Goal: Information Seeking & Learning: Learn about a topic

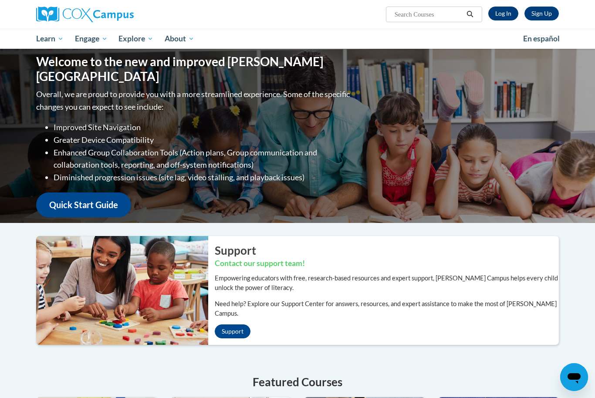
click at [504, 14] on link "Log In" at bounding box center [504, 14] width 30 height 14
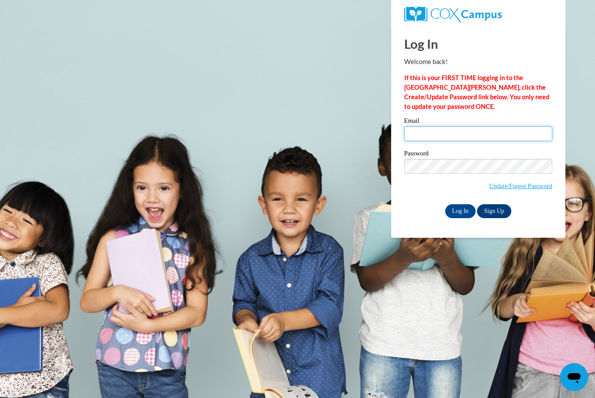
type input "Sholmes489@gmail.com"
click at [460, 211] on input "Log In" at bounding box center [460, 211] width 31 height 14
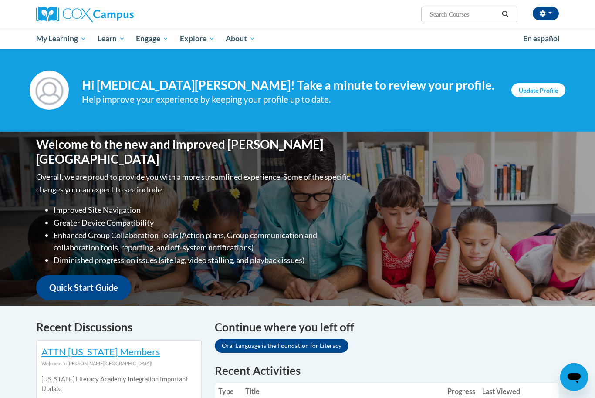
click at [540, 92] on link "Update Profile" at bounding box center [539, 90] width 54 height 14
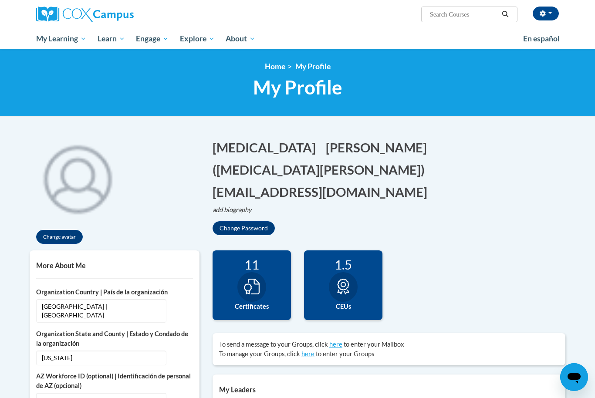
click at [544, 21] on div "SKYLA Holmes (America/New_York UTC-04:00) My Profile Inbox My Transcripts Log O…" at bounding box center [386, 11] width 357 height 22
click at [542, 15] on icon "button" at bounding box center [543, 13] width 6 height 6
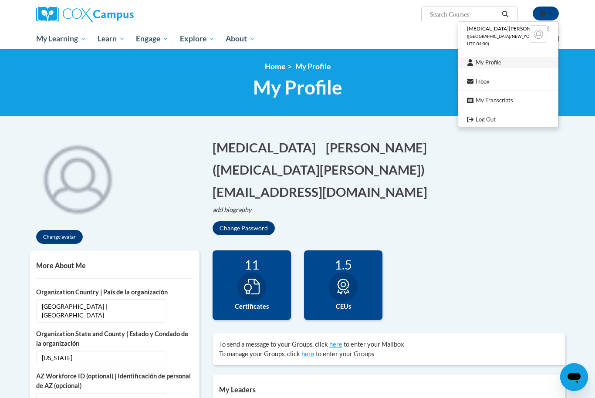
click at [501, 62] on link "My Profile" at bounding box center [509, 62] width 100 height 11
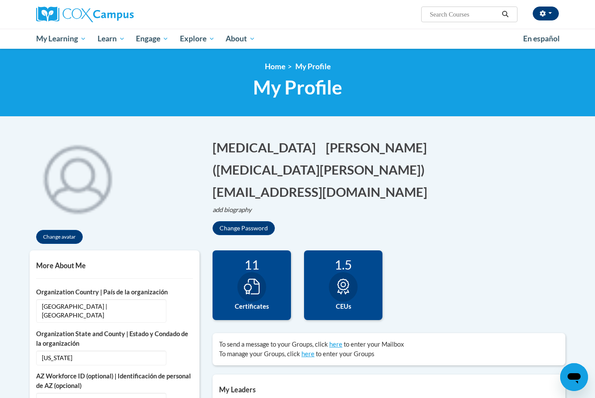
click at [544, 18] on button "button" at bounding box center [546, 14] width 26 height 14
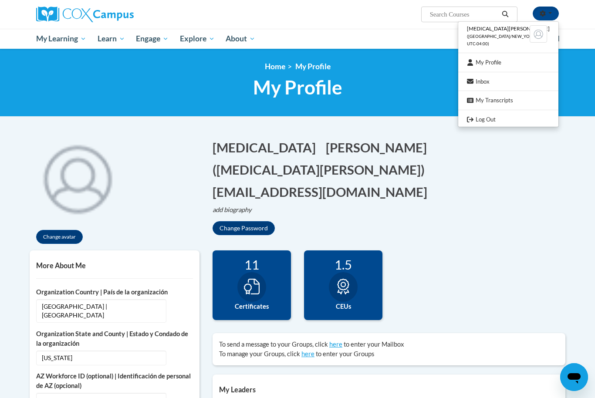
click at [529, 96] on link "My Transcripts" at bounding box center [509, 100] width 100 height 11
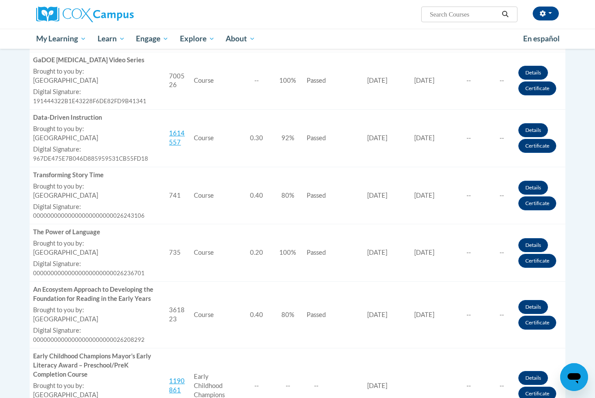
scroll to position [278, 0]
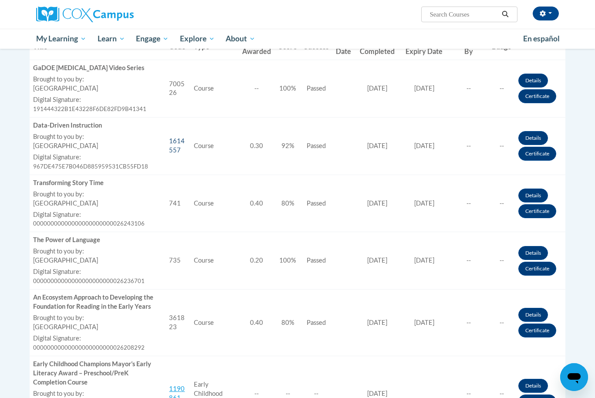
click at [185, 138] on link "1614557" at bounding box center [177, 145] width 16 height 17
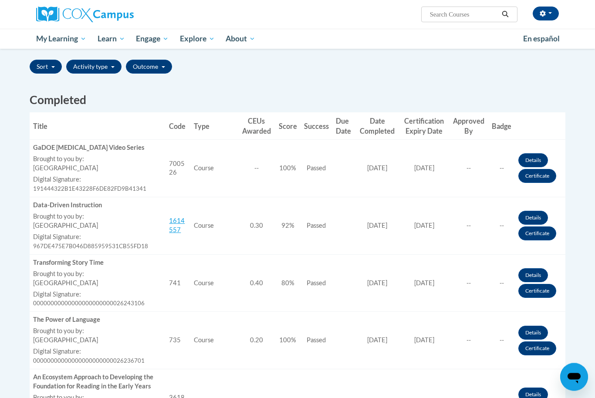
scroll to position [191, 0]
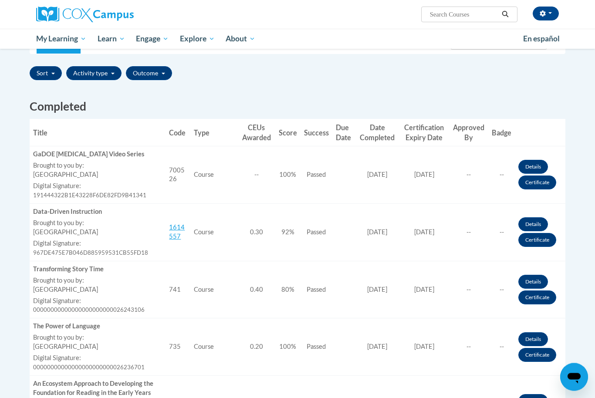
click at [432, 308] on td "Certificate Expiration Date 11/19/2025" at bounding box center [424, 291] width 50 height 58
click at [543, 223] on link "Details" at bounding box center [534, 225] width 30 height 14
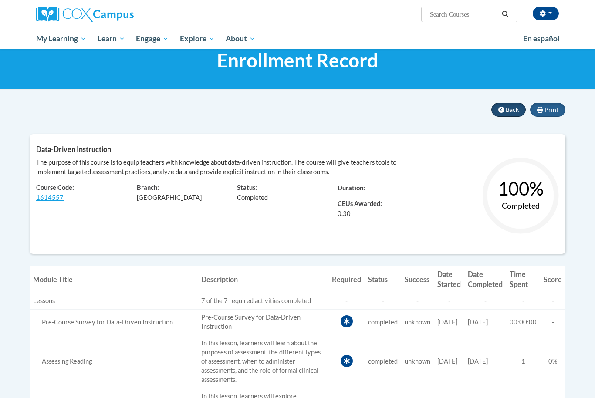
scroll to position [27, 0]
click at [513, 113] on button "Back" at bounding box center [509, 110] width 34 height 14
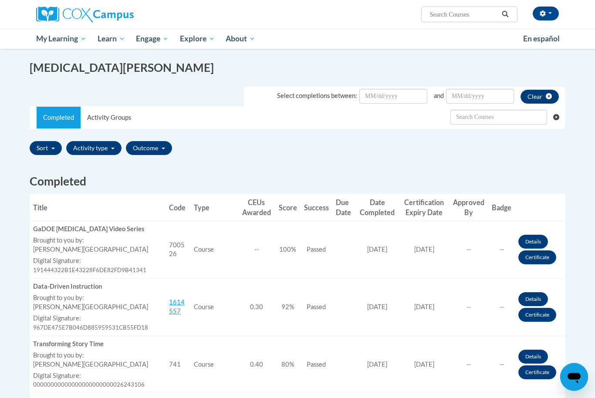
scroll to position [116, 0]
click at [544, 315] on link "Certificate" at bounding box center [538, 315] width 38 height 14
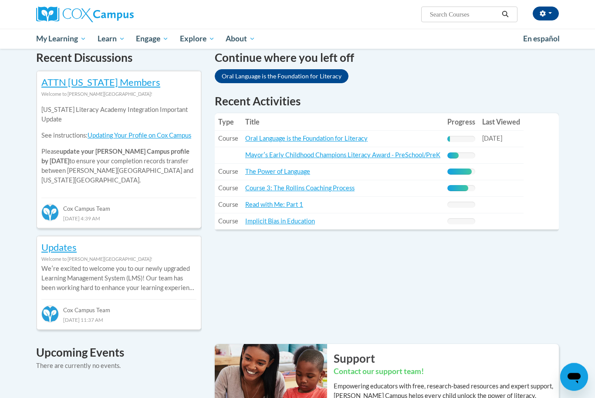
scroll to position [270, 0]
click at [256, 135] on link "Oral Language is the Foundation for Literacy" at bounding box center [306, 137] width 122 height 7
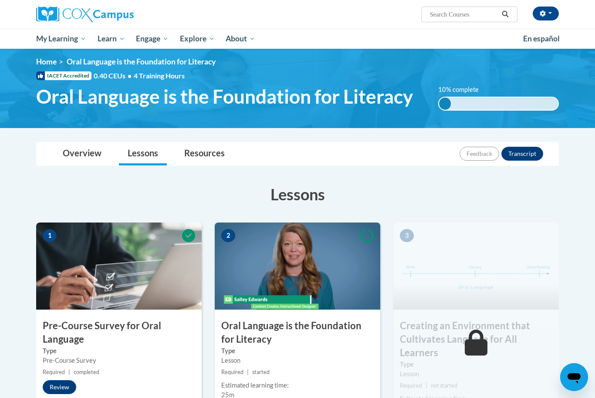
scroll to position [12, 0]
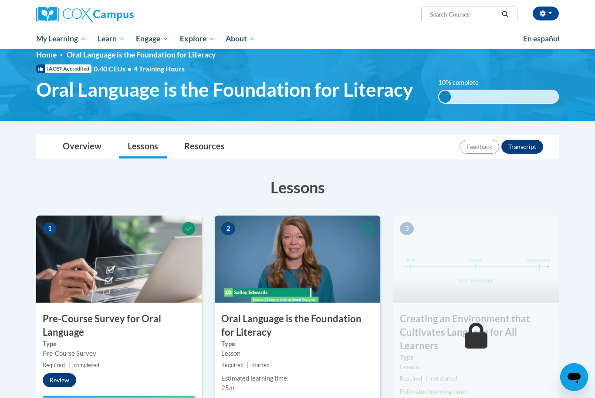
click at [285, 307] on div "2 Oral Language is the Foundation for Literacy Type Lesson Required | started E…" at bounding box center [298, 328] width 166 height 225
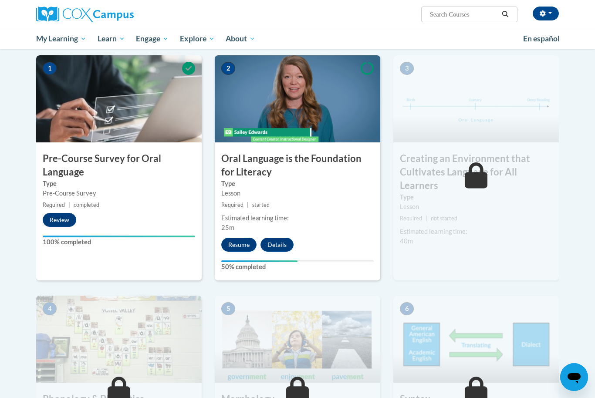
scroll to position [173, 0]
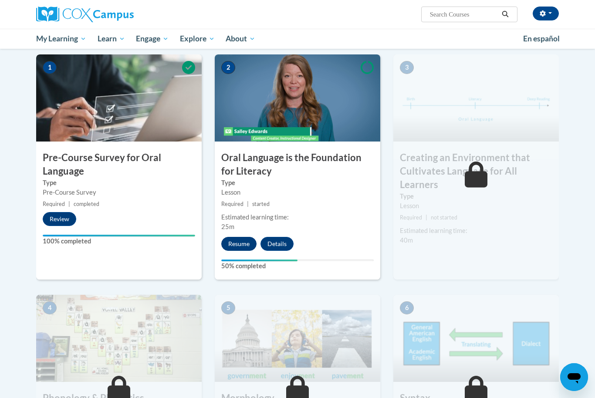
click at [238, 243] on button "Resume" at bounding box center [238, 244] width 35 height 14
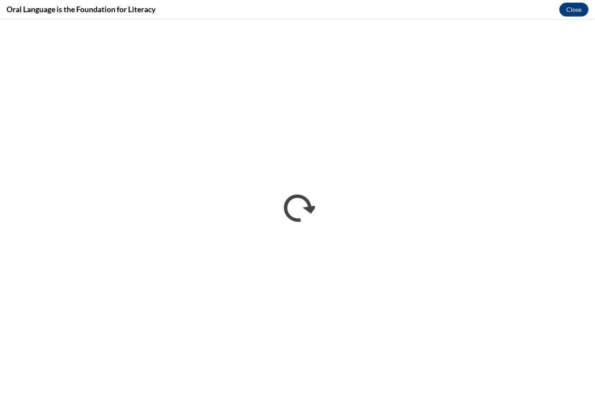
scroll to position [0, 0]
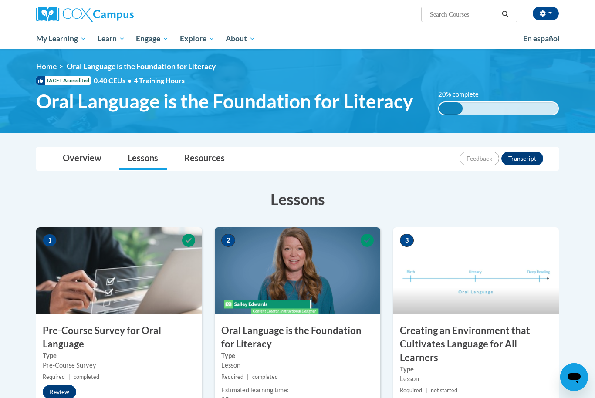
click at [507, 258] on img at bounding box center [477, 271] width 166 height 87
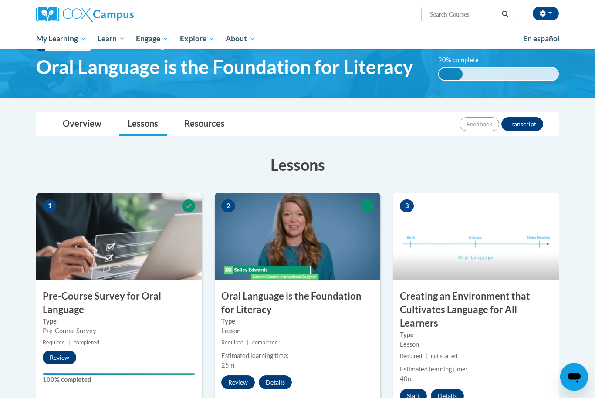
scroll to position [36, 0]
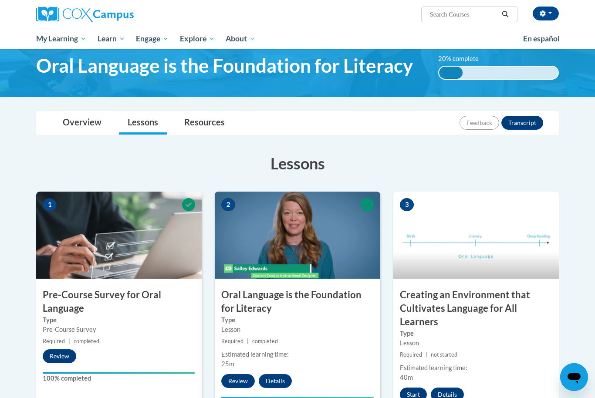
click at [418, 389] on button "Start" at bounding box center [413, 395] width 27 height 14
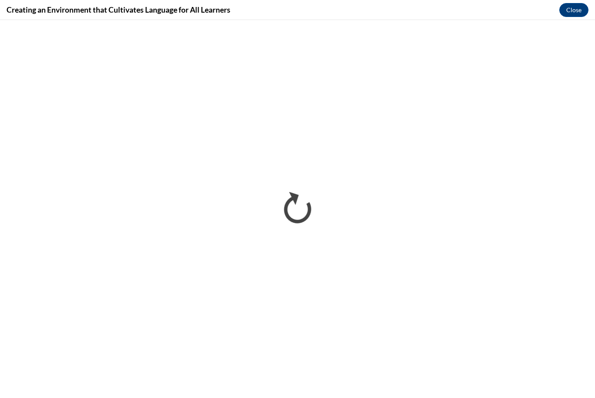
scroll to position [0, 0]
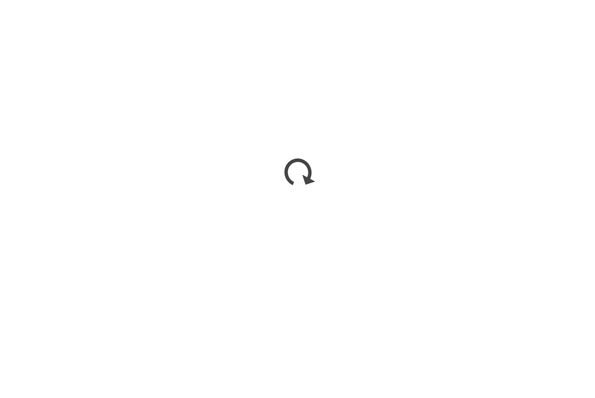
click at [368, 371] on div "2 Oral Language is the Foundation for Literacy Type Lesson Required | completed…" at bounding box center [298, 347] width 166 height 239
click at [364, 373] on div "2 Oral Language is the Foundation for Literacy Type Lesson Required | completed…" at bounding box center [298, 347] width 166 height 239
click at [332, 386] on div "Estimated learning time: 25m" at bounding box center [298, 395] width 166 height 19
click at [356, 376] on div "2 Oral Language is the Foundation for Literacy Type Lesson Required | completed…" at bounding box center [298, 347] width 166 height 239
click at [358, 372] on div "2 Oral Language is the Foundation for Literacy Type Lesson Required | completed…" at bounding box center [298, 347] width 166 height 239
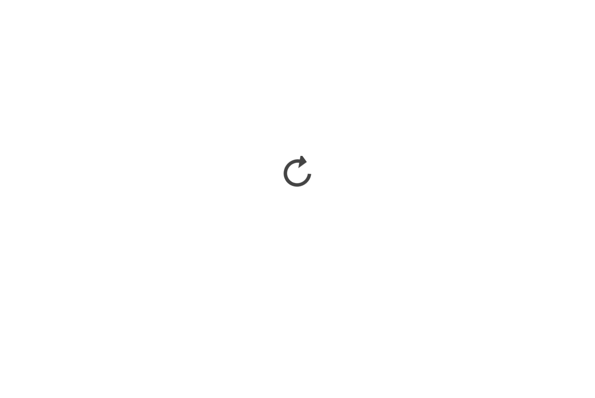
click at [362, 371] on div "2 Oral Language is the Foundation for Literacy Type Lesson Required | completed…" at bounding box center [298, 347] width 166 height 239
click at [361, 386] on div "Estimated learning time: 25m" at bounding box center [298, 395] width 166 height 19
click at [374, 386] on div "Estimated learning time: 25m" at bounding box center [298, 395] width 166 height 19
click at [357, 386] on div "Estimated learning time: 25m" at bounding box center [298, 395] width 166 height 19
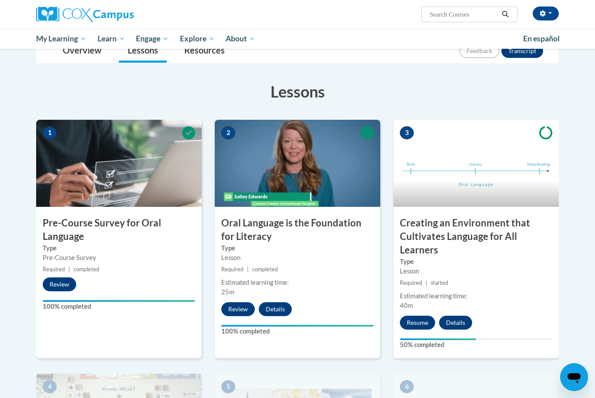
scroll to position [120, 0]
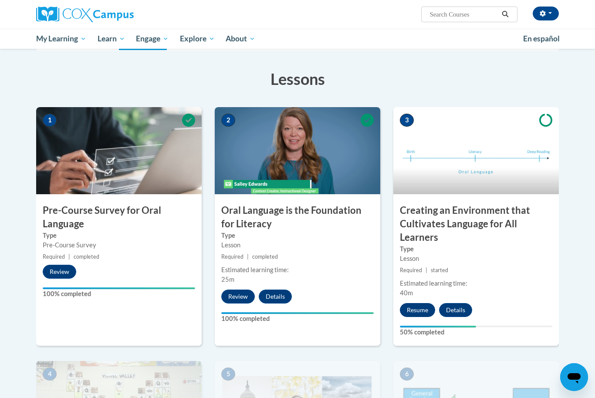
click at [415, 303] on button "Resume" at bounding box center [417, 310] width 35 height 14
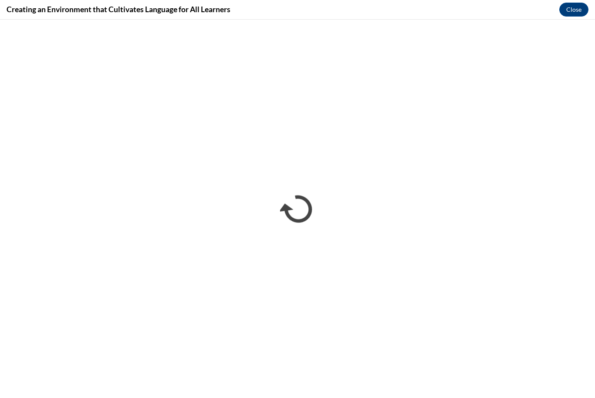
scroll to position [32, 0]
